Goal: Information Seeking & Learning: Learn about a topic

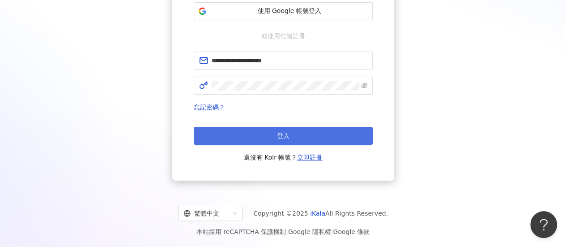
click at [292, 136] on button "登入" at bounding box center [283, 136] width 179 height 18
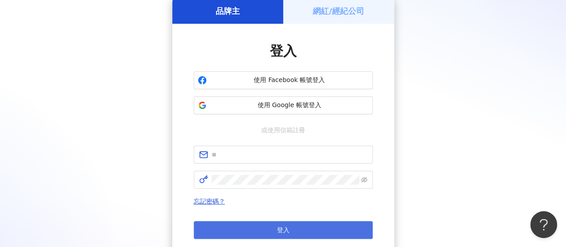
scroll to position [135, 0]
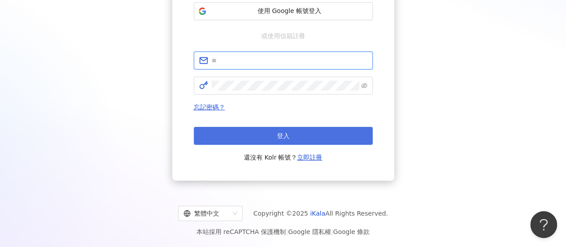
type input "**********"
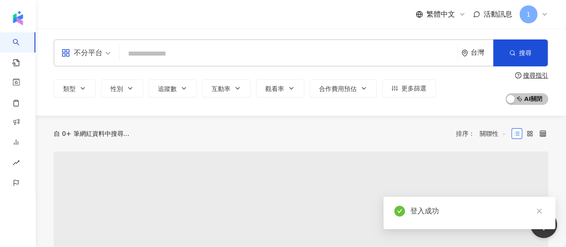
type input "*"
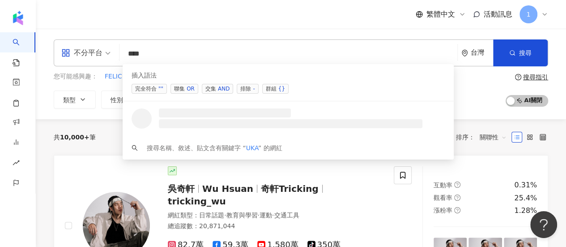
click at [208, 89] on span "交集 AND" at bounding box center [217, 89] width 31 height 10
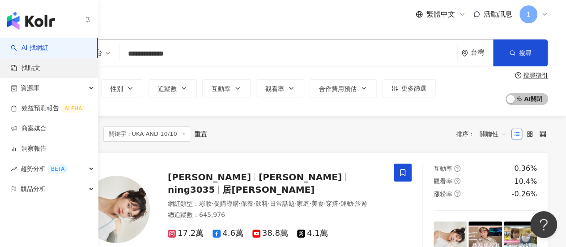
type input "**********"
click at [40, 71] on link "找貼文" at bounding box center [26, 68] width 30 height 9
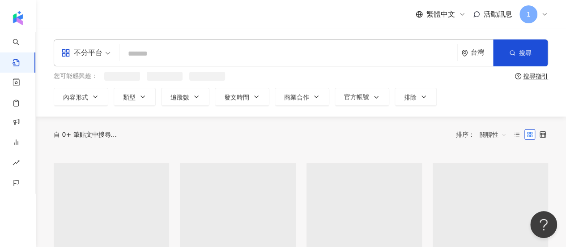
click at [161, 60] on input "search" at bounding box center [288, 53] width 331 height 19
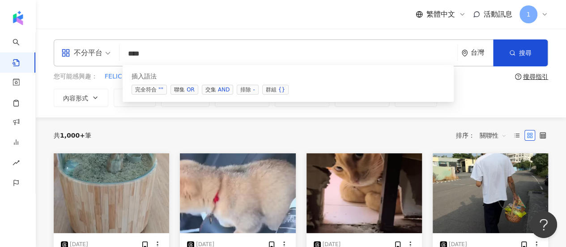
click at [200, 88] on div "完全符合 "" 聯集 OR 交集 AND 排除 - 群組 {}" at bounding box center [288, 90] width 313 height 10
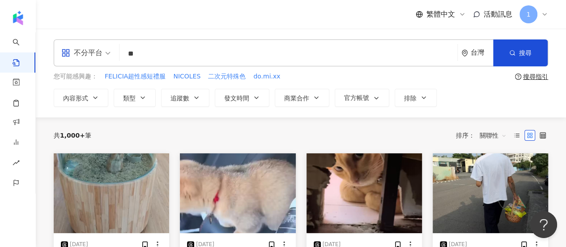
type input "*"
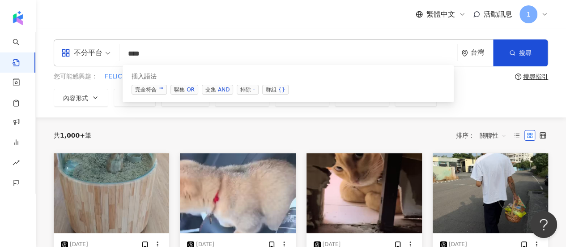
click at [211, 85] on span "交集 AND" at bounding box center [217, 90] width 31 height 10
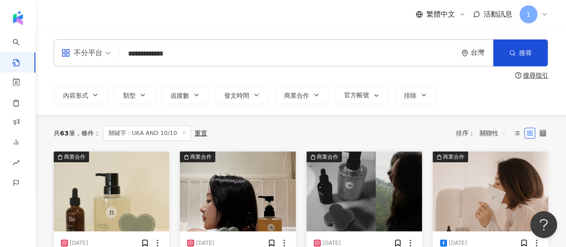
click at [500, 135] on span "關聯性" at bounding box center [493, 133] width 27 height 14
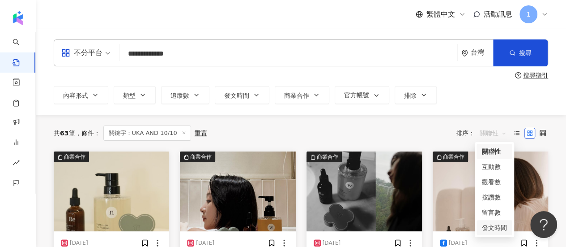
click at [500, 227] on div "發文時間" at bounding box center [494, 227] width 25 height 10
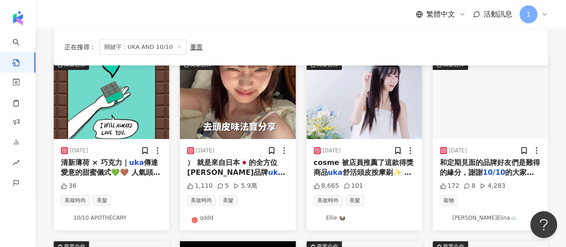
scroll to position [90, 0]
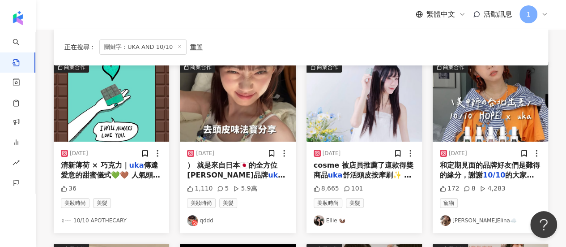
click at [111, 173] on span "傳達愛意的甜蜜儀式💚🤎 人氣頭皮按摩刷「薄荷巧克力」旋風新登場！ 甜而不膩雙色設計，濃郁巧克力融合沁涼薄荷 搭配板狀巧克力精緻外盒 🍫 不同於入口即化的甜蜜滋味" at bounding box center [111, 195] width 100 height 68
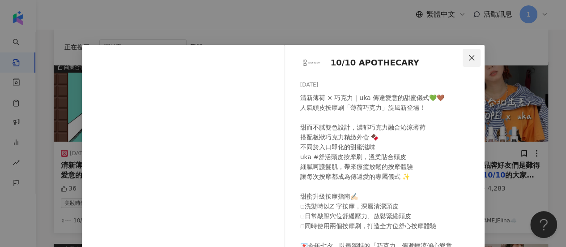
click at [474, 54] on span "Close" at bounding box center [472, 57] width 18 height 7
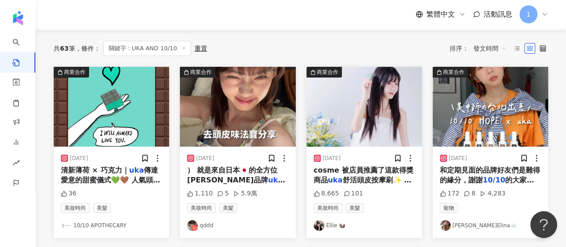
scroll to position [0, 0]
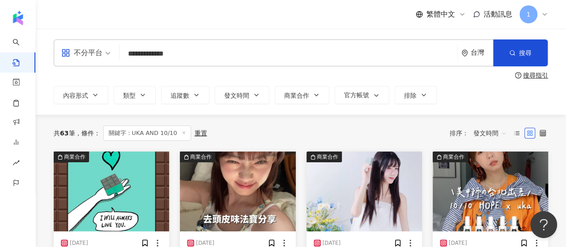
click at [190, 52] on input "**********" at bounding box center [288, 53] width 331 height 19
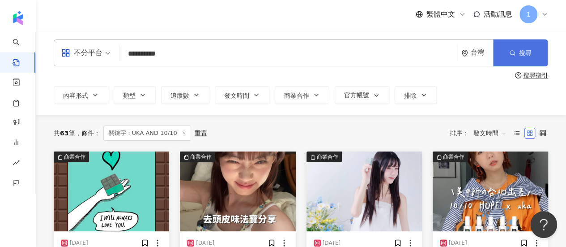
click at [513, 60] on button "搜尋" at bounding box center [520, 52] width 55 height 27
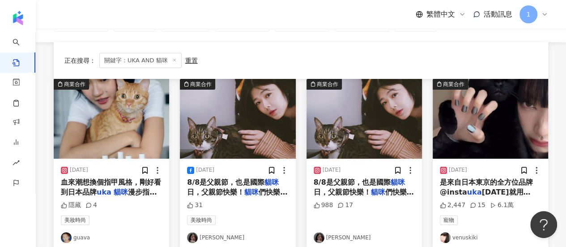
scroll to position [90, 0]
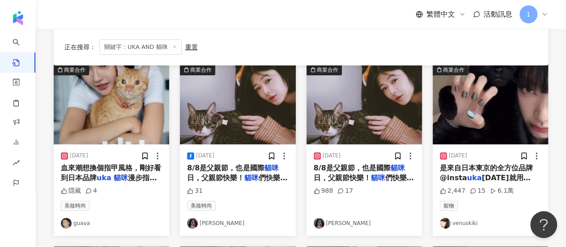
click at [476, 168] on span "是來自日本東京的全方位品牌 @insta" at bounding box center [486, 172] width 93 height 18
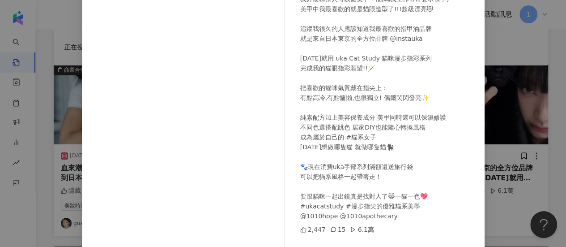
scroll to position [155, 0]
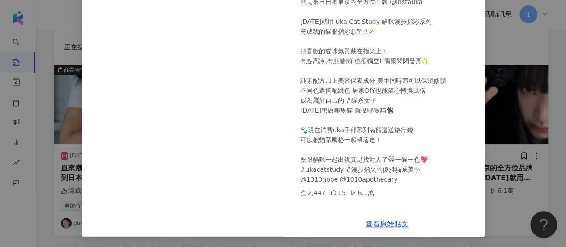
drag, startPoint x: 515, startPoint y: 166, endPoint x: 495, endPoint y: 146, distance: 28.2
click at [516, 166] on div "venuskiki [DATE] Pawsitive vibes only ต ᳐ ᷇ᵕ ᷆ ᳐ต੭ 我好羨慕別人可以做美甲～(因為我工作常常要求裸甲) 美甲…" at bounding box center [283, 123] width 566 height 247
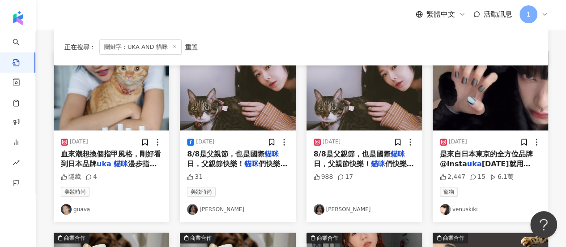
scroll to position [90, 0]
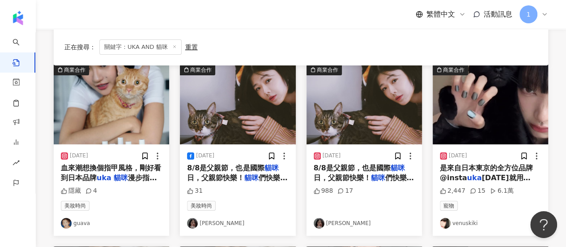
click at [366, 175] on span "日，父親節快樂！" at bounding box center [342, 177] width 57 height 9
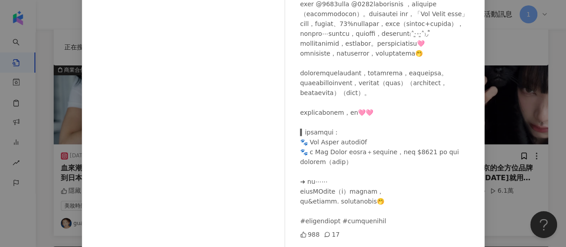
scroll to position [155, 0]
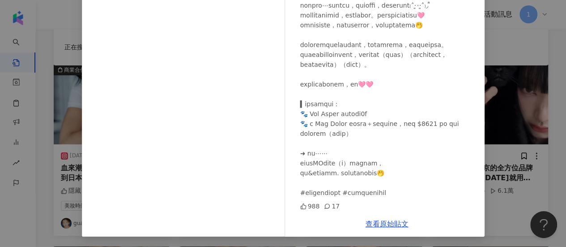
drag, startPoint x: 382, startPoint y: 231, endPoint x: 361, endPoint y: 221, distance: 23.5
drag, startPoint x: 361, startPoint y: 221, endPoint x: 372, endPoint y: 222, distance: 11.3
click at [372, 222] on link "查看原始貼文" at bounding box center [387, 223] width 43 height 9
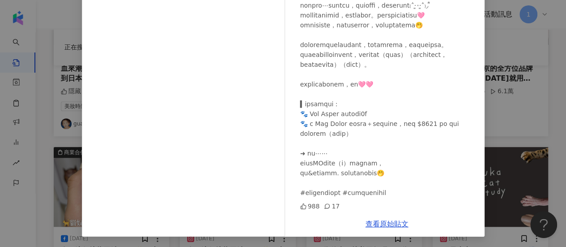
scroll to position [224, 0]
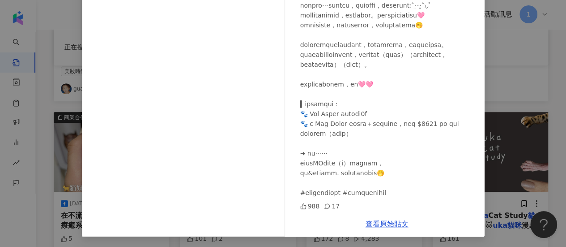
drag, startPoint x: 482, startPoint y: 124, endPoint x: 483, endPoint y: 119, distance: 6.1
click at [482, 124] on div "[PERSON_NAME] [DATE] 988 17 查看原始貼文" at bounding box center [283, 123] width 566 height 247
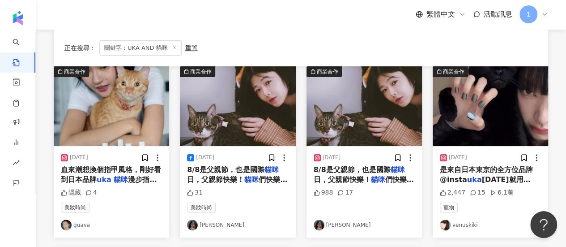
scroll to position [134, 0]
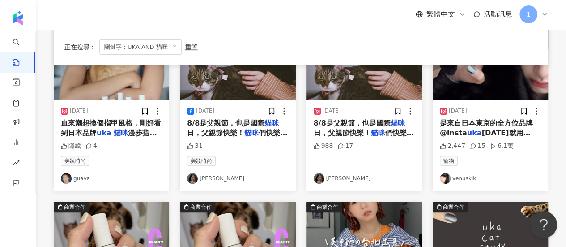
click at [340, 246] on img "button" at bounding box center [364, 241] width 115 height 80
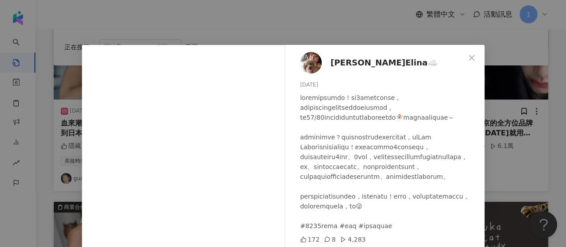
drag, startPoint x: 514, startPoint y: 77, endPoint x: 496, endPoint y: 78, distance: 18.8
click at [515, 77] on div "[PERSON_NAME]Elina☁️ [DATE] 172 8 4,283 查看原始貼文" at bounding box center [283, 123] width 566 height 247
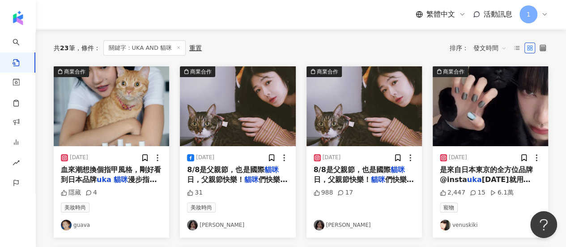
scroll to position [45, 0]
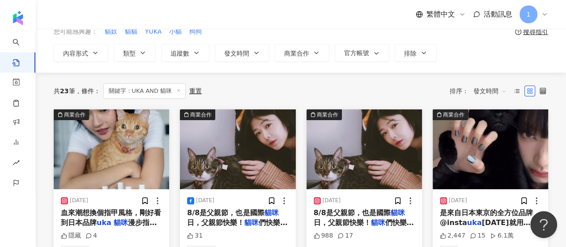
click at [123, 214] on span "血來潮想換個指甲風格，剛好看到日本品牌" at bounding box center [111, 217] width 100 height 18
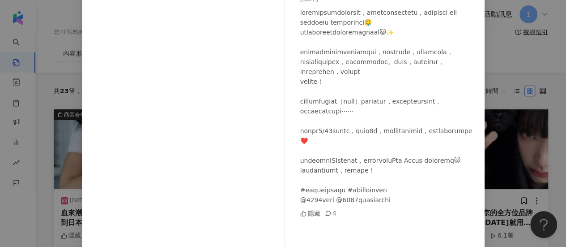
scroll to position [142, 0]
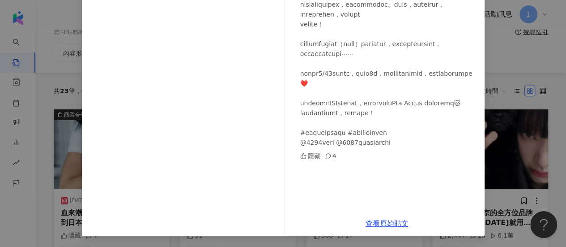
click at [45, 31] on div "guava [DATE] 隱藏 4 查看原始貼文" at bounding box center [283, 123] width 566 height 247
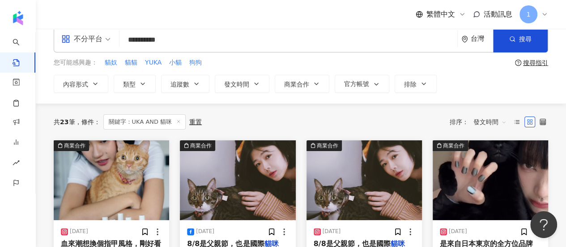
scroll to position [0, 0]
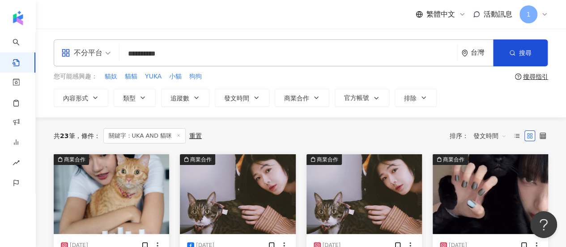
click at [184, 61] on input "**********" at bounding box center [288, 53] width 331 height 19
drag, startPoint x: 201, startPoint y: 53, endPoint x: 104, endPoint y: 52, distance: 96.2
click at [104, 52] on div "**********" at bounding box center [301, 52] width 495 height 27
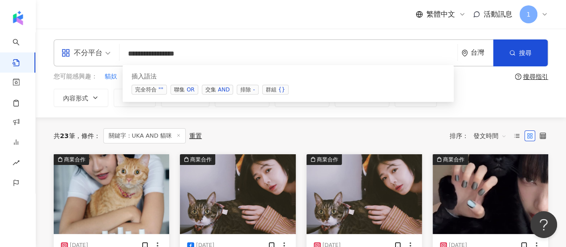
click at [223, 90] on div "AND" at bounding box center [224, 89] width 12 height 9
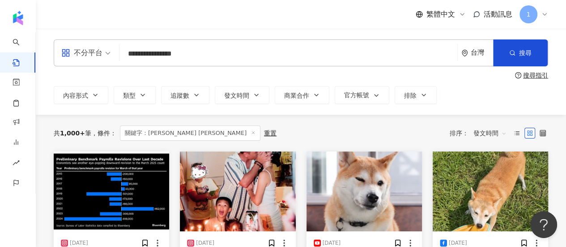
click at [206, 43] on div "**********" at bounding box center [301, 52] width 495 height 27
click at [211, 51] on input "**********" at bounding box center [288, 53] width 331 height 19
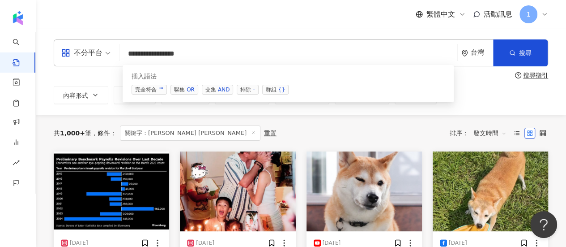
click at [221, 88] on div "AND" at bounding box center [224, 89] width 12 height 9
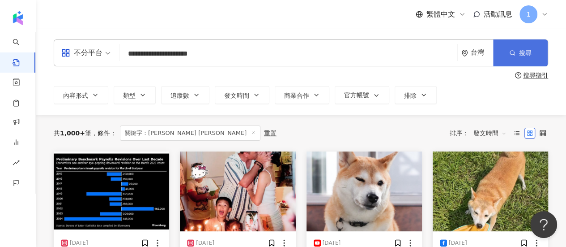
click at [516, 51] on button "搜尋" at bounding box center [520, 52] width 55 height 27
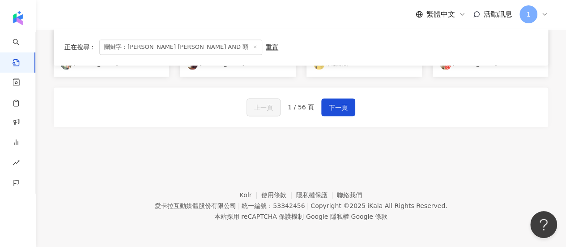
scroll to position [523, 0]
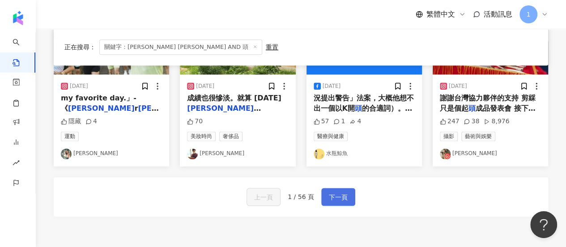
click at [335, 192] on span "下一頁" at bounding box center [338, 197] width 19 height 11
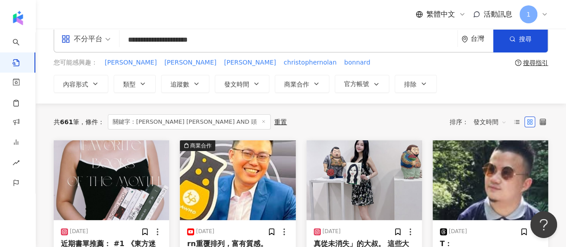
scroll to position [0, 0]
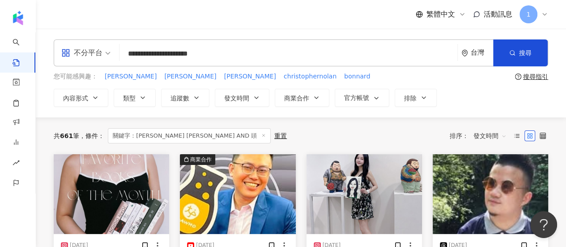
drag, startPoint x: 182, startPoint y: 54, endPoint x: 105, endPoint y: 48, distance: 77.2
click at [105, 48] on div "**********" at bounding box center [301, 52] width 495 height 27
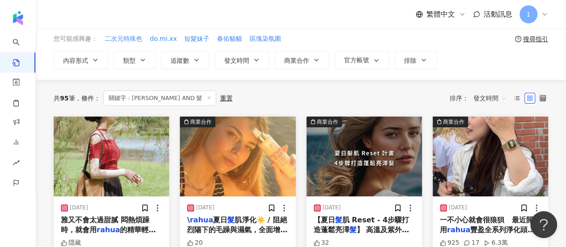
scroll to position [90, 0]
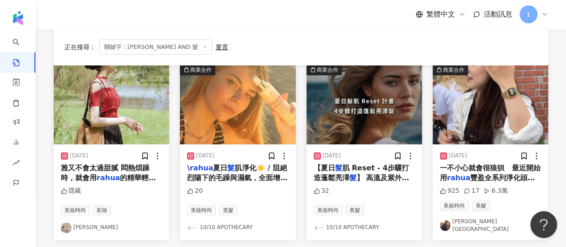
click at [111, 168] on span "雅又不會太過甜膩 悶熱煩躁時，就會用" at bounding box center [105, 172] width 89 height 18
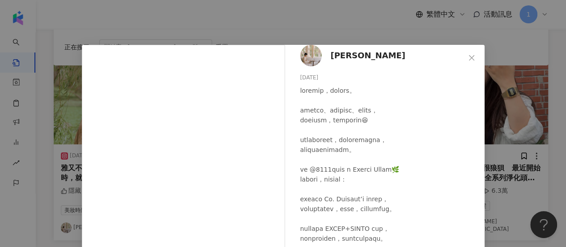
scroll to position [144, 0]
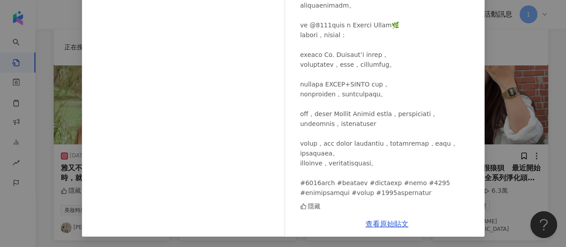
click at [496, 67] on div "[PERSON_NAME] [DATE] 隱藏 查看原始貼文" at bounding box center [283, 123] width 566 height 247
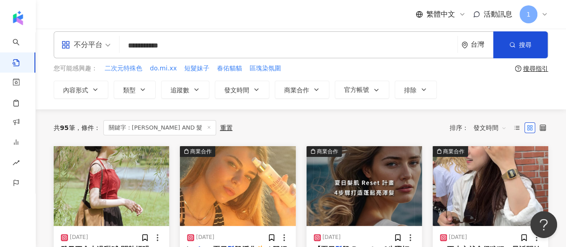
scroll to position [0, 0]
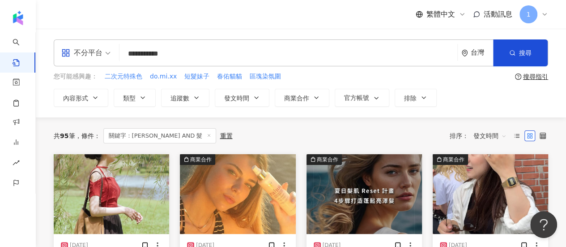
click at [231, 60] on input "**********" at bounding box center [288, 53] width 331 height 19
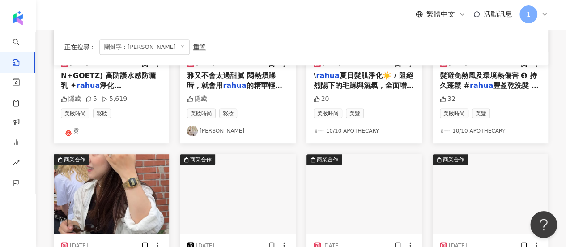
scroll to position [90, 0]
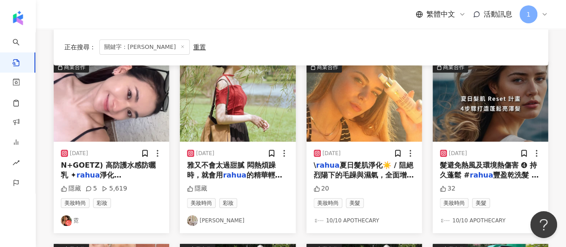
click at [122, 169] on span "N+GOETZ) 高防護水感防曬乳 ✦" at bounding box center [108, 170] width 95 height 18
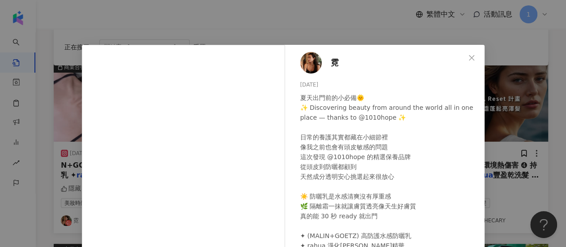
scroll to position [134, 0]
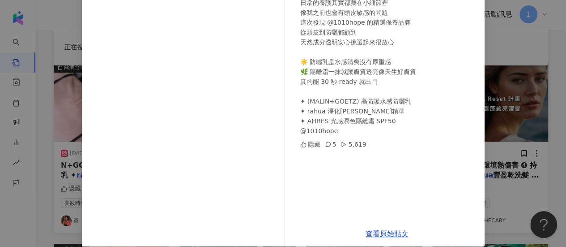
click at [515, 53] on div "霓 [DATE] 夏天出門前的小必備🌞 ✨ Discovering beauty from around the world all in one place…" at bounding box center [283, 123] width 566 height 247
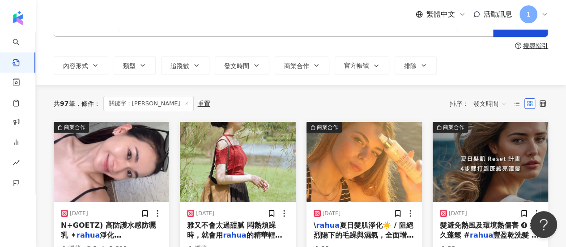
scroll to position [0, 0]
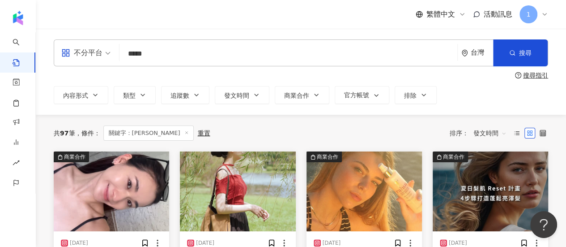
drag, startPoint x: 150, startPoint y: 53, endPoint x: 118, endPoint y: 54, distance: 31.3
click at [118, 54] on div "不分平台 rahua ***** 台灣 搜尋 searchOperator 插入語法 完全符合 "" 聯集 OR 交集 AND 排除 - 群組 {}" at bounding box center [301, 52] width 495 height 27
type input "*********"
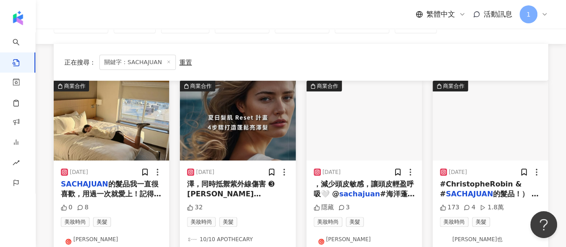
scroll to position [90, 0]
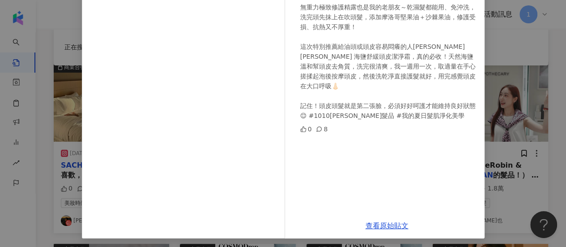
scroll to position [161, 0]
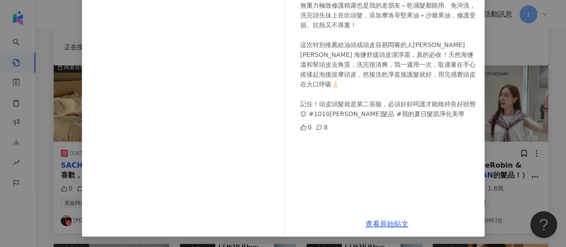
click at [523, 108] on div "[PERSON_NAME][DATE] SACHAJUAN的髮品我一直很喜歡，用過一次就愛上！記得第一次用的時候還覺得相見恨晚，味道清新舒服，而且用完髮絲瞬間…" at bounding box center [283, 123] width 566 height 247
